Goal: Task Accomplishment & Management: Manage account settings

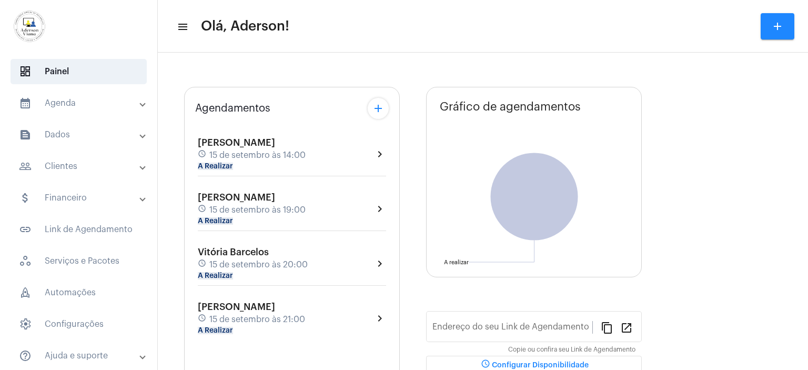
type input "[URL][DOMAIN_NAME][PERSON_NAME]"
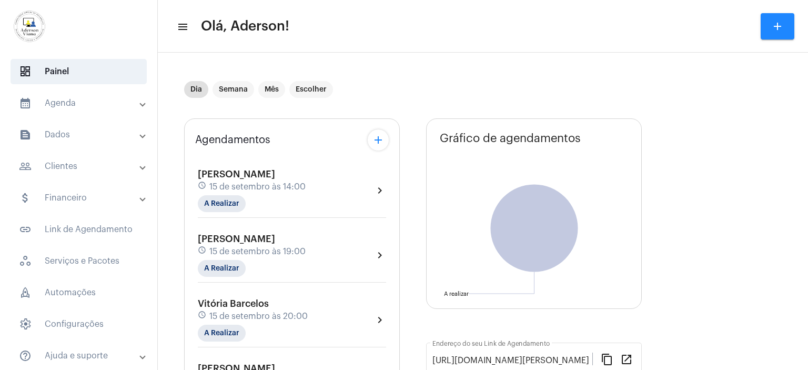
click at [76, 167] on mat-panel-title "people_outline Clientes" at bounding box center [80, 166] width 122 height 13
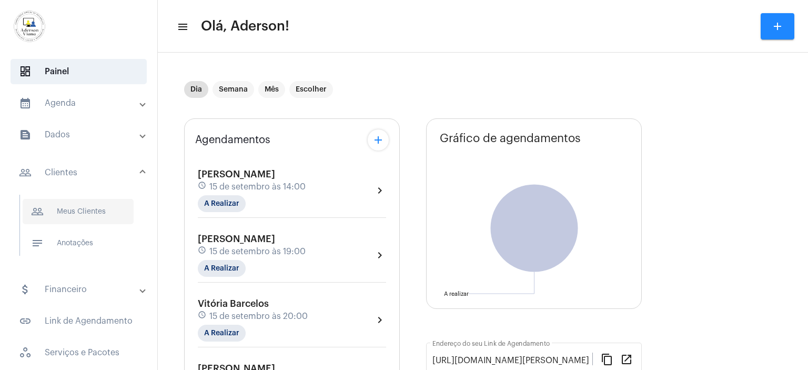
click at [83, 206] on span "people_outline Meus Clientes" at bounding box center [78, 211] width 111 height 25
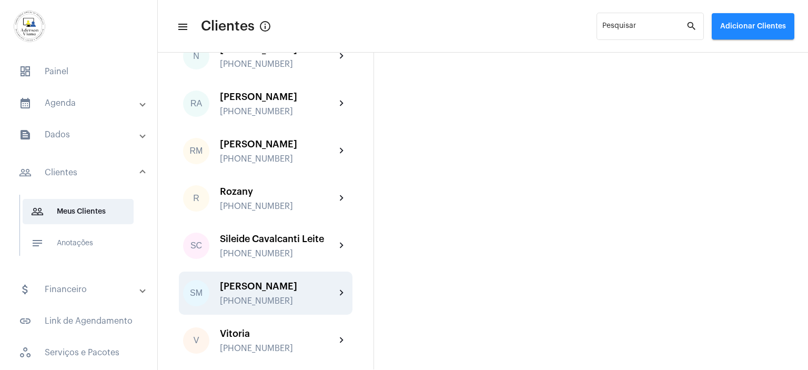
scroll to position [1752, 0]
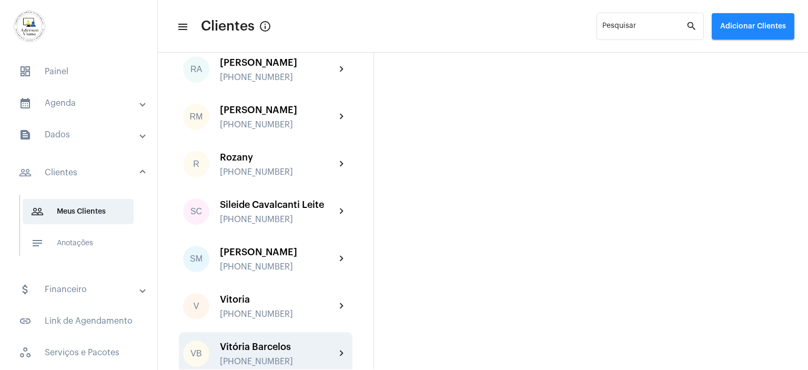
click at [276, 342] on div "Vitória Barcelos [PHONE_NUMBER]" at bounding box center [278, 354] width 116 height 25
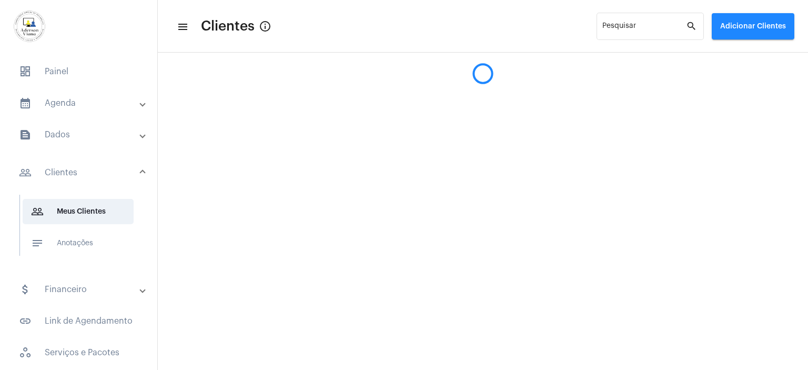
click at [276, 297] on mat-sidenav-content "menu Clientes info_outlined Pesquisar search Adicionar Clientes" at bounding box center [483, 185] width 650 height 370
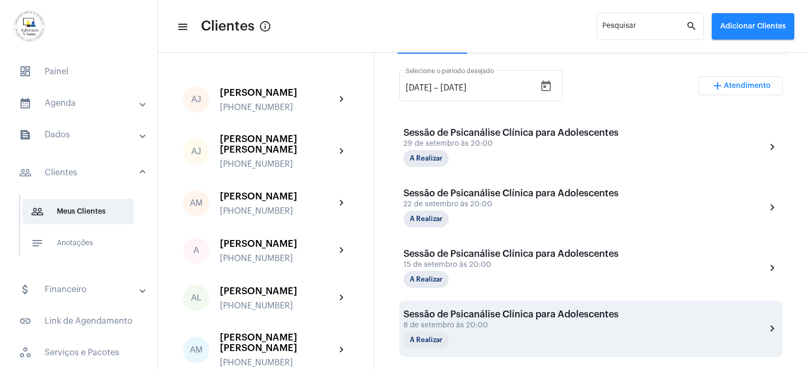
scroll to position [316, 0]
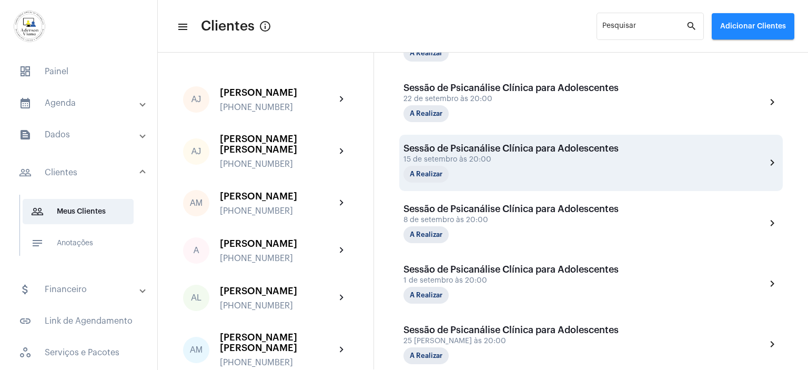
click at [449, 168] on div "A Realizar" at bounding box center [426, 174] width 49 height 21
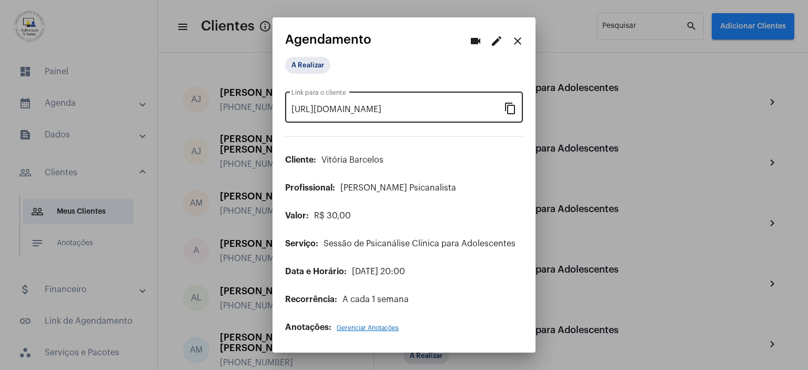
click at [512, 108] on mat-icon "content_copy" at bounding box center [510, 108] width 13 height 13
